Goal: Task Accomplishment & Management: Use online tool/utility

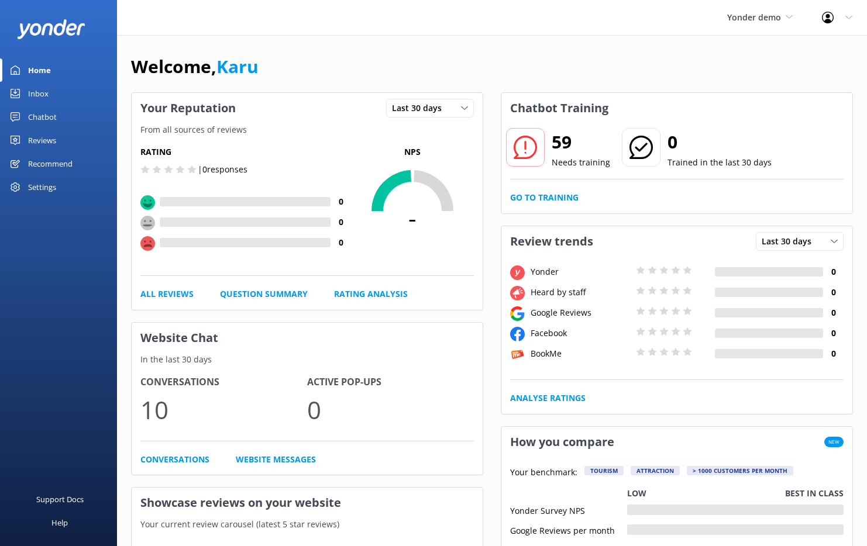
click at [42, 119] on div "Chatbot" at bounding box center [42, 116] width 29 height 23
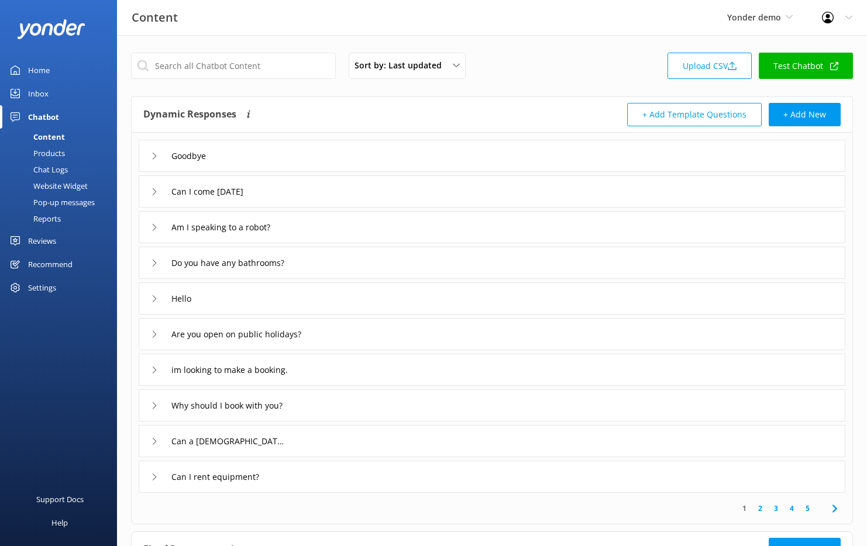
click at [69, 184] on div "Website Widget" at bounding box center [47, 186] width 81 height 16
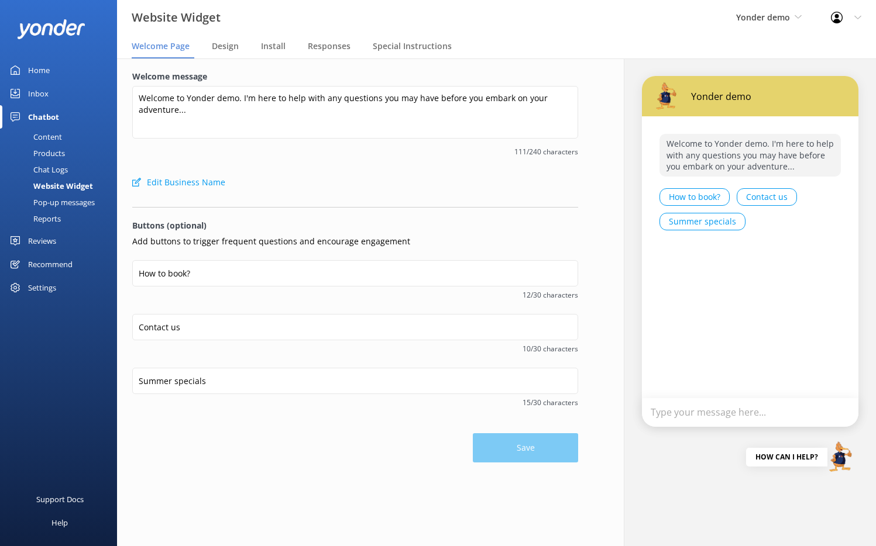
click at [68, 202] on div "Pop-up messages" at bounding box center [51, 202] width 88 height 16
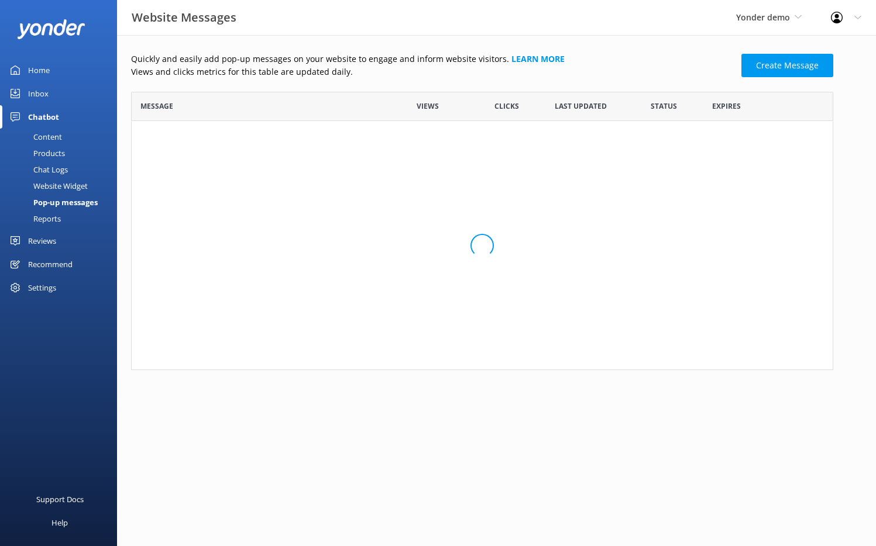
scroll to position [270, 693]
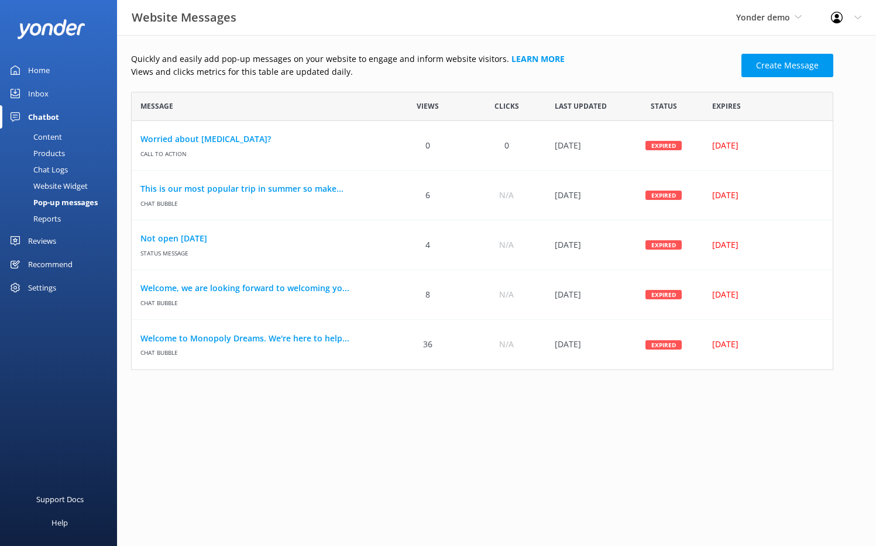
click at [769, 10] on div "Yonder demo GoSkydive New Zealand Yonder Yonder demo Failed Account (Canyon) Lo…" at bounding box center [768, 17] width 95 height 35
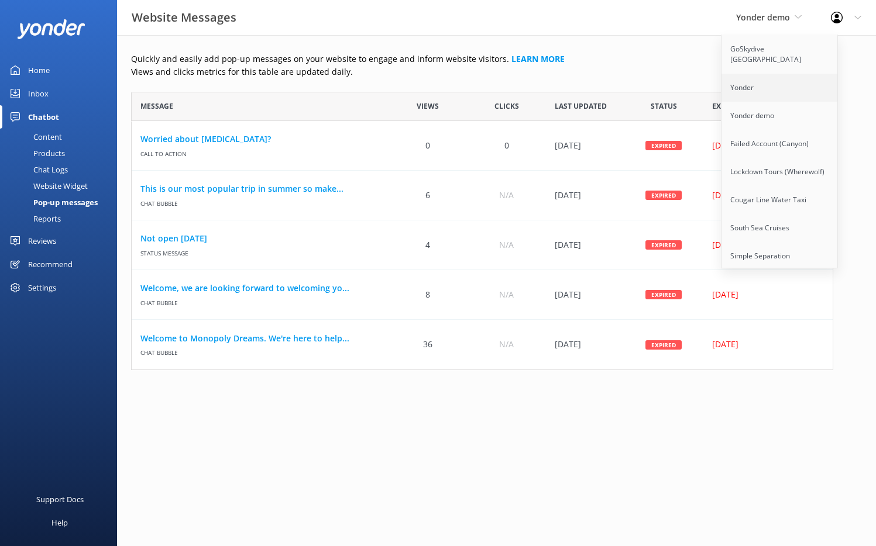
click at [753, 79] on link "Yonder" at bounding box center [779, 88] width 117 height 28
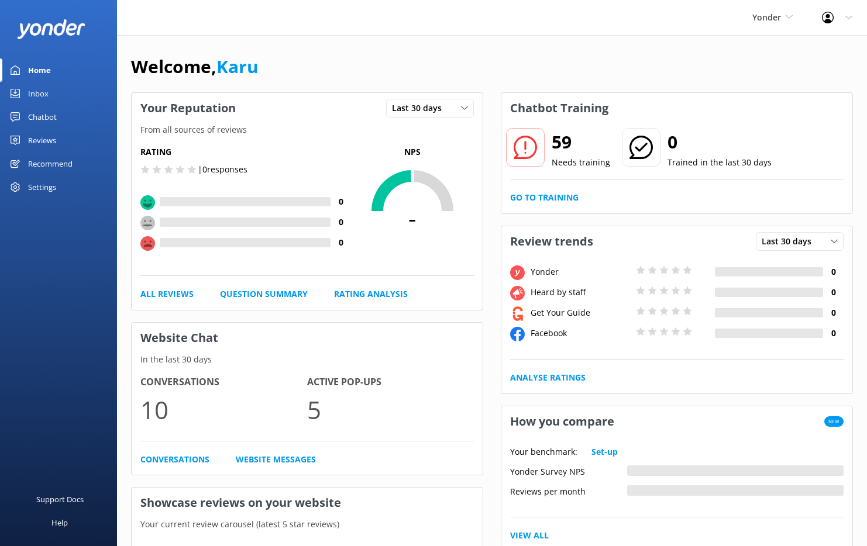
click at [66, 113] on link "Chatbot" at bounding box center [58, 116] width 117 height 23
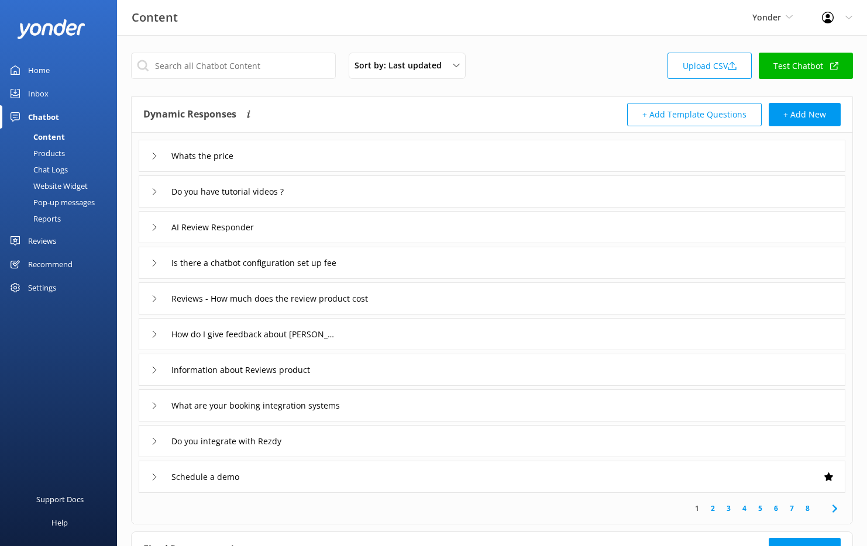
click at [71, 192] on div "Website Widget" at bounding box center [47, 186] width 81 height 16
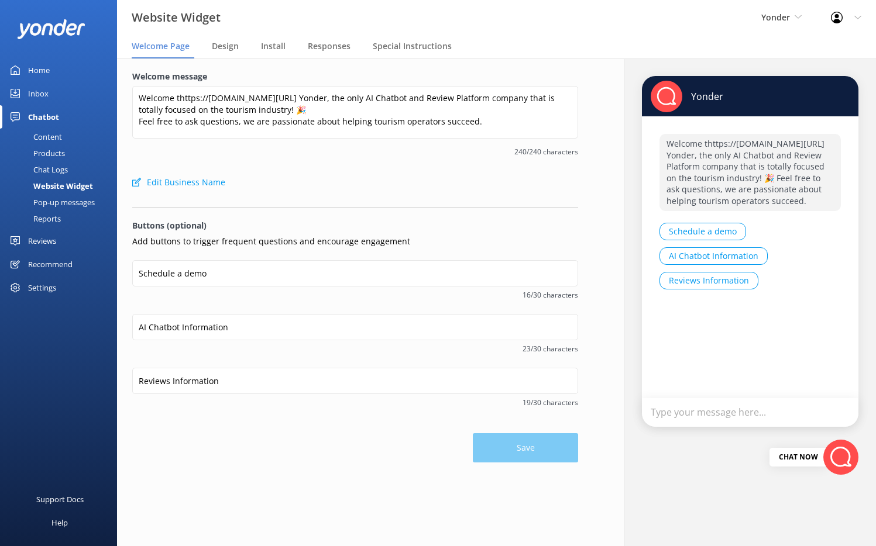
click at [70, 205] on div "Pop-up messages" at bounding box center [51, 202] width 88 height 16
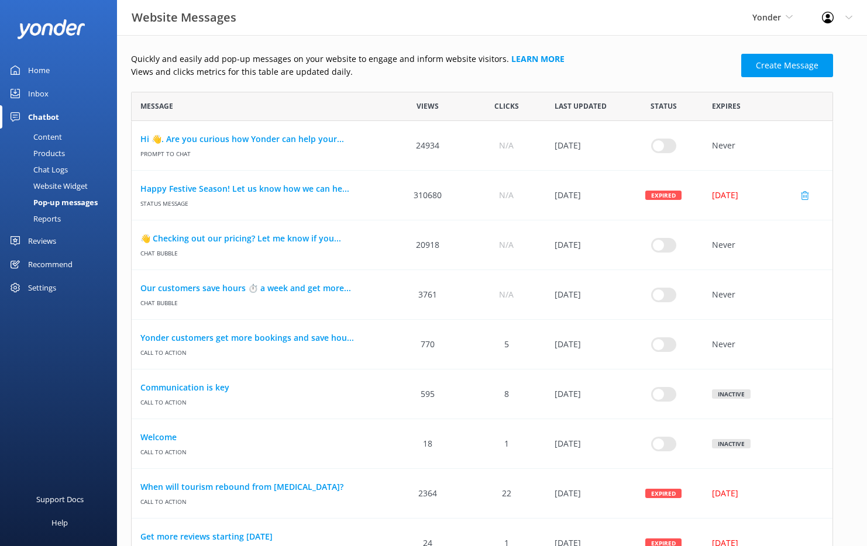
scroll to position [394, 0]
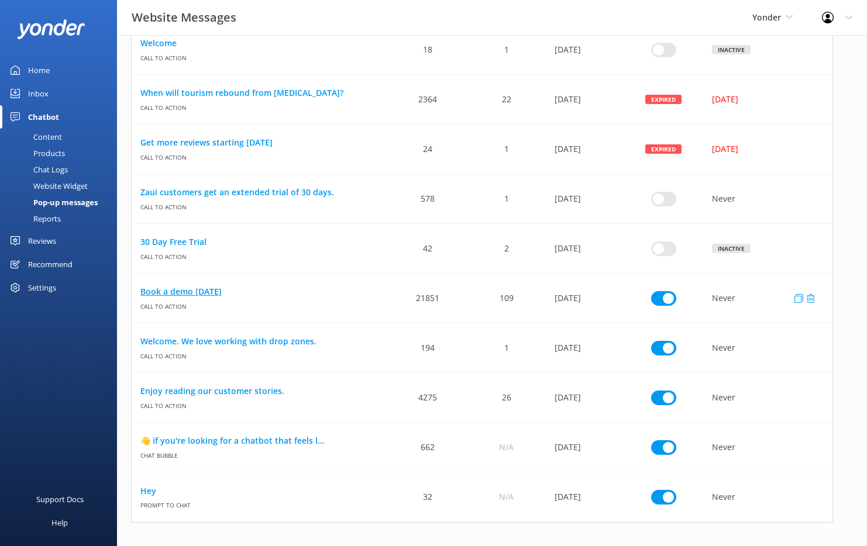
click at [193, 294] on link "Book a demo [DATE]" at bounding box center [259, 291] width 239 height 13
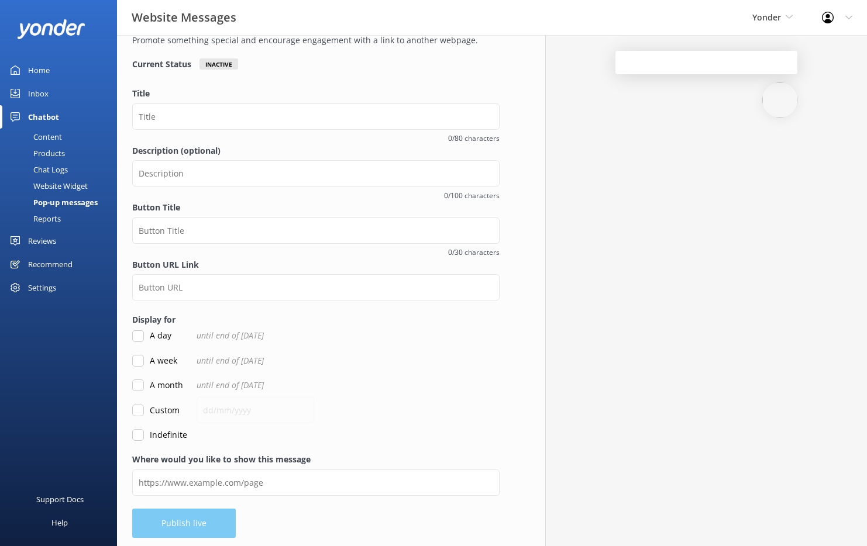
scroll to position [70, 0]
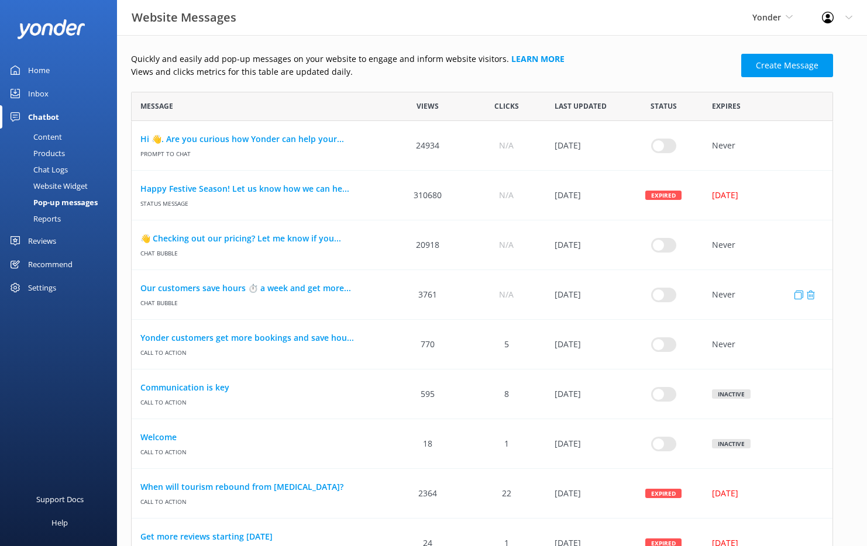
scroll to position [394, 0]
